Goal: Find specific page/section: Find specific page/section

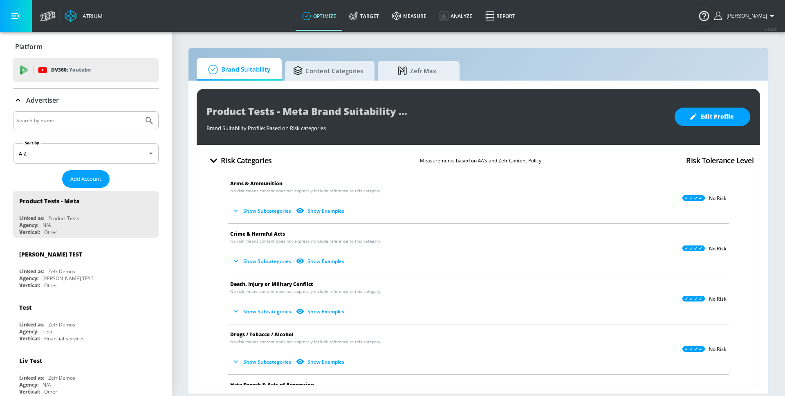
drag, startPoint x: 102, startPoint y: 108, endPoint x: 93, endPoint y: 116, distance: 12.2
click at [96, 110] on div "Advertiser" at bounding box center [86, 100] width 146 height 23
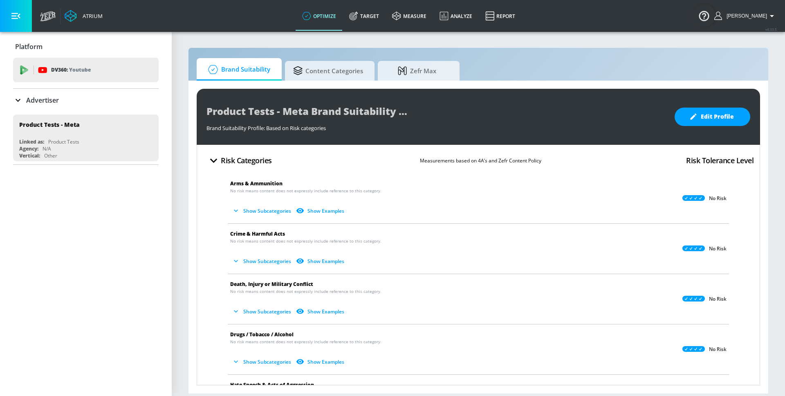
click at [90, 119] on input "Search by name" at bounding box center [78, 120] width 124 height 11
click at [42, 98] on p "Advertiser" at bounding box center [42, 100] width 33 height 9
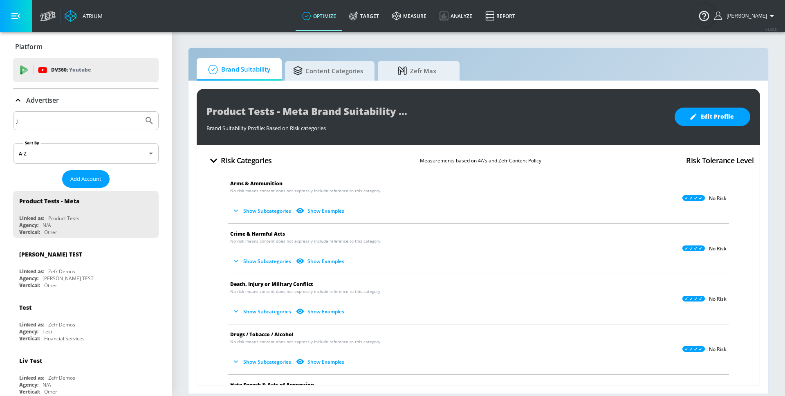
click at [35, 123] on input "j" at bounding box center [78, 120] width 124 height 11
type input "javier"
click at [140, 112] on button "Submit Search" at bounding box center [149, 121] width 18 height 18
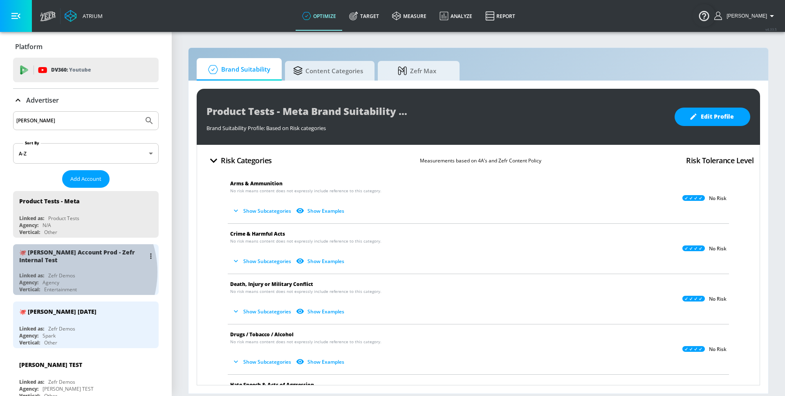
click at [63, 272] on div "🐙 Javier Account Prod - Zefr Internal Test Linked as: Zefr Demos Agency: Agency…" at bounding box center [86, 269] width 146 height 51
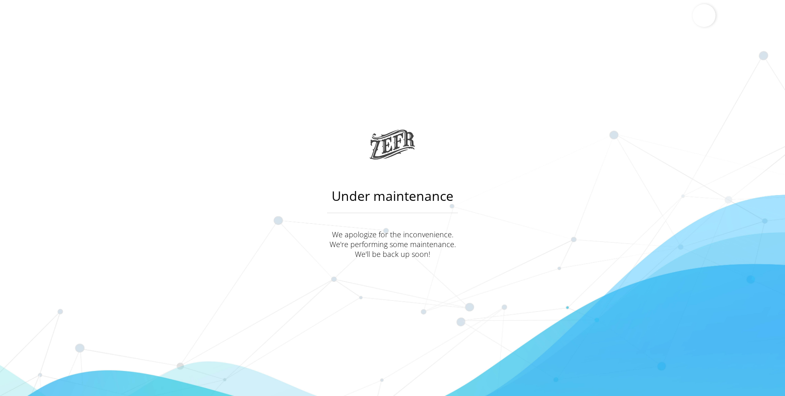
click at [594, 164] on main "Under maintenance We apologize for the inconvenience. We're performing some mai…" at bounding box center [392, 198] width 785 height 396
click at [258, 180] on main "Under maintenance We apologize for the inconvenience. We're performing some mai…" at bounding box center [392, 198] width 785 height 396
